Goal: Task Accomplishment & Management: Complete application form

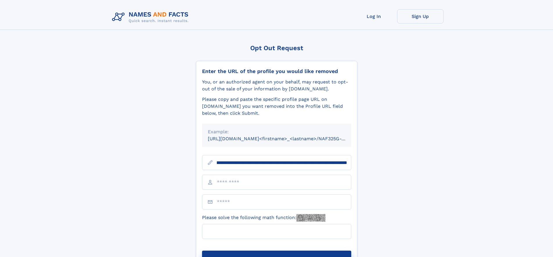
scroll to position [0, 68]
type input "**********"
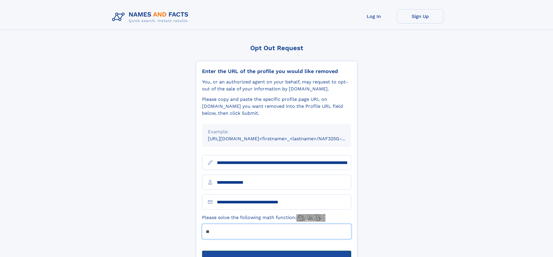
type input "**"
click at [276, 251] on button "Submit Opt Out Request" at bounding box center [276, 260] width 149 height 19
